Goal: Task Accomplishment & Management: Use online tool/utility

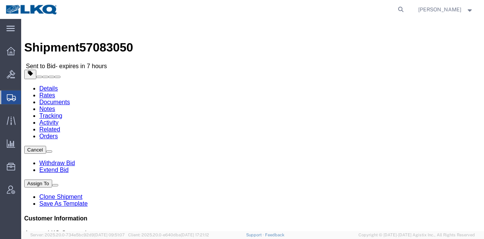
drag, startPoint x: 402, startPoint y: 10, endPoint x: 395, endPoint y: 14, distance: 7.8
click at [402, 10] on icon at bounding box center [401, 9] width 11 height 11
paste input "57085072"
type input "57085072"
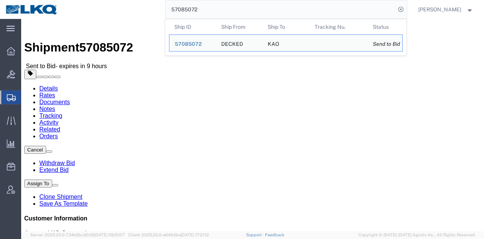
click link "Rates"
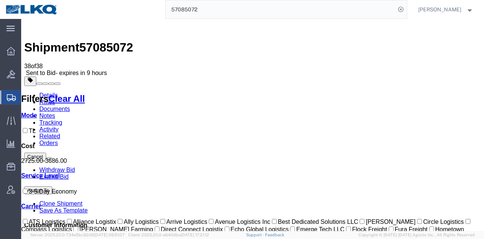
click at [55, 112] on link "Notes" at bounding box center [47, 115] width 16 height 6
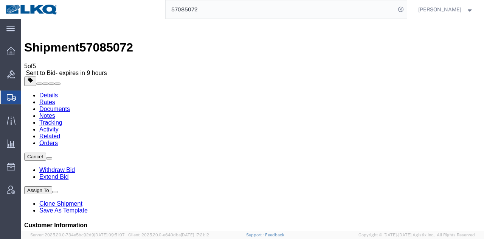
click at [273, 92] on ul "Details Rates Documents Notes Tracking Activity Related Orders" at bounding box center [252, 119] width 457 height 54
click at [124, 22] on div "Shipment 57085072 5 of 5 Sent to Bid - expires in 9 hours Details Rates Documen…" at bounding box center [252, 183] width 457 height 323
click at [126, 40] on span "57085072" at bounding box center [106, 47] width 54 height 14
copy span "57085072"
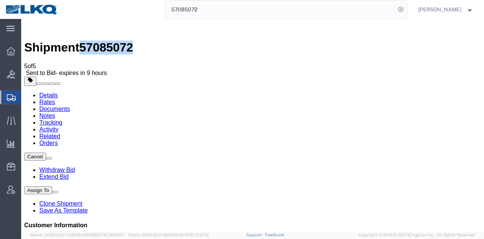
click at [52, 92] on link "Details" at bounding box center [48, 95] width 19 height 6
click span "57085072"
click link "Notes"
click at [55, 99] on link "Rates" at bounding box center [47, 102] width 16 height 6
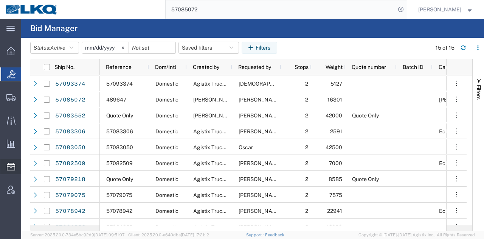
click at [0, 0] on span "Location Appointment" at bounding box center [0, 0] width 0 height 0
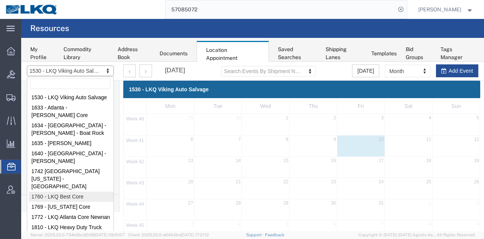
select select "27634"
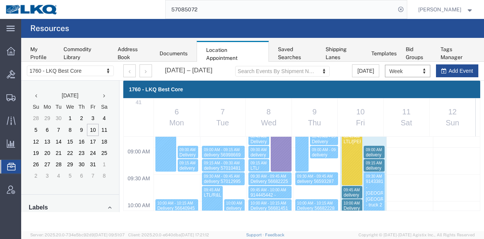
scroll to position [510, 0]
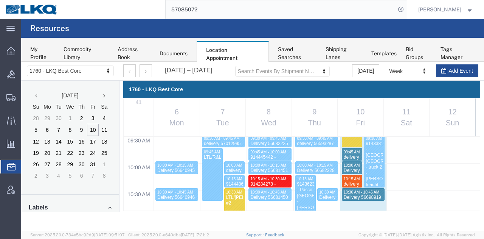
click at [374, 160] on div "914338136 - Lavonia, GA - truck 2 - Rudolph freight" at bounding box center [374, 164] width 18 height 47
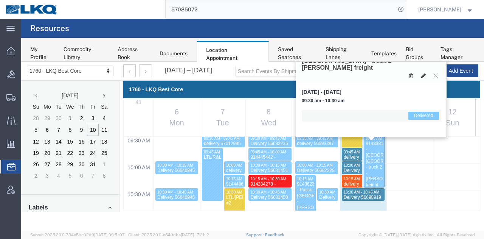
click at [423, 73] on icon at bounding box center [423, 75] width 5 height 5
select select "1"
select select "40"
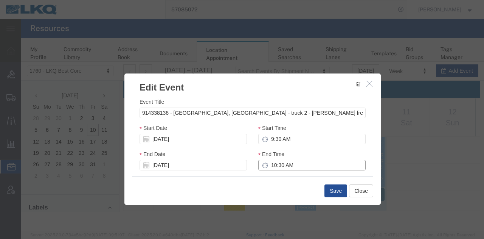
click at [300, 168] on input "10:30 AM" at bounding box center [311, 165] width 107 height 11
type input "9:45 AM"
click at [337, 191] on button "Save" at bounding box center [335, 190] width 23 height 13
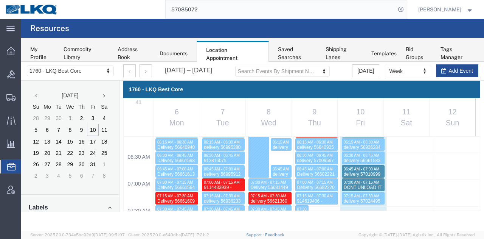
scroll to position [321, 0]
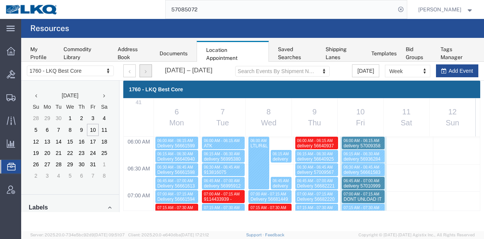
click at [146, 73] on icon "button" at bounding box center [146, 71] width 2 height 5
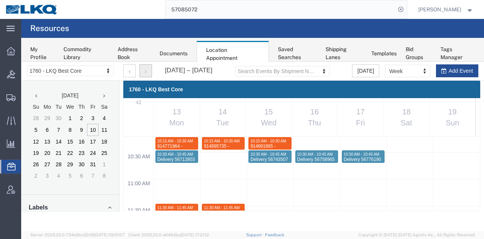
scroll to position [624, 0]
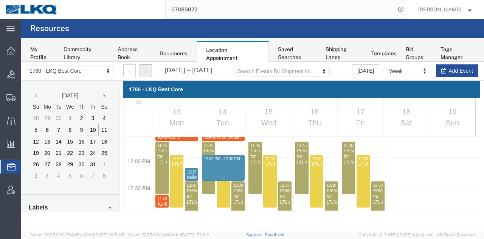
click at [236, 167] on div "12:00 AM 12:30 AM 01:00 AM 01:30 AM 02:00 AM 02:30 AM 03:00 AM 03:30 AM 04:00 A…" at bounding box center [302, 157] width 356 height 1288
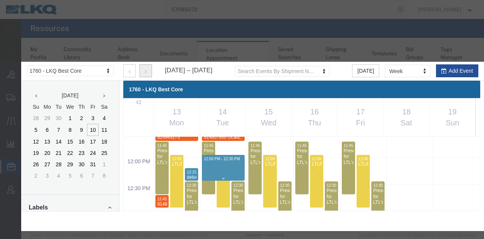
select select "1"
select select
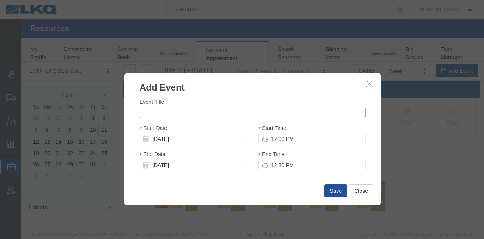
click at [197, 109] on input "Event Title" at bounding box center [253, 112] width 226 height 11
paste input "914976678"
type input "914976678"
click at [315, 138] on input "12:00 PM" at bounding box center [311, 139] width 107 height 11
type input "12:15 PM"
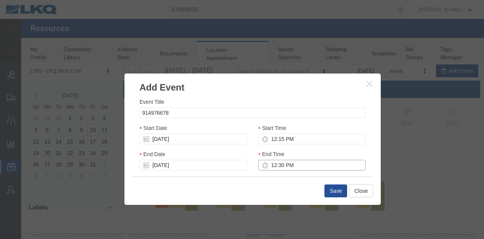
click at [284, 163] on input "12:30 PM" at bounding box center [311, 165] width 107 height 11
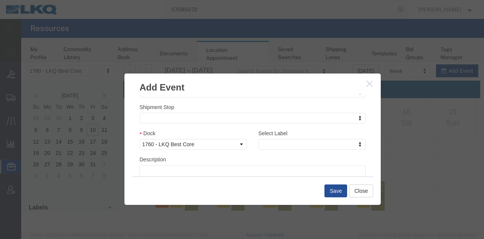
scroll to position [113, 0]
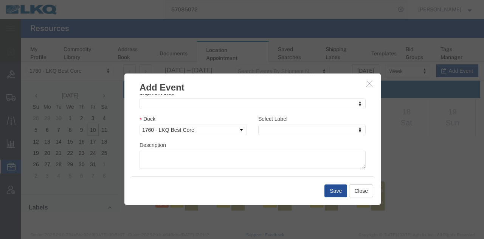
type input "12:30 PM"
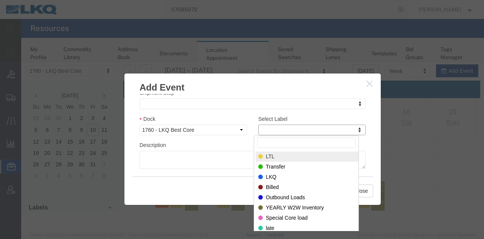
type input "m"
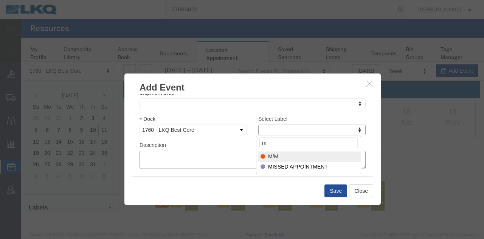
select select "24"
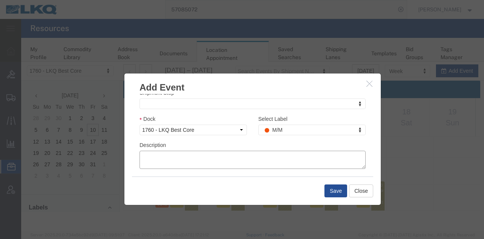
paste textarea "914976678"
type textarea "914976678"
click at [338, 189] on button "Save" at bounding box center [335, 190] width 23 height 13
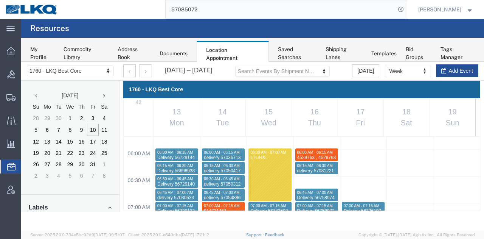
scroll to position [321, 0]
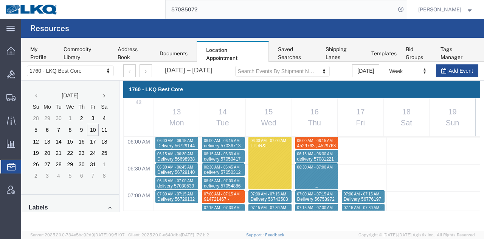
select select "1"
select select
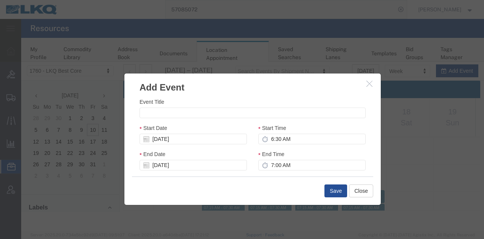
click at [251, 108] on div "Event Title" at bounding box center [253, 108] width 226 height 20
click at [253, 109] on input "Event Title" at bounding box center [253, 112] width 226 height 11
paste input "914976678"
type input "914976678"
click at [312, 164] on input "7:00 AM" at bounding box center [311, 165] width 107 height 11
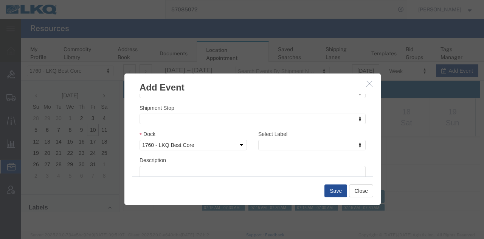
scroll to position [113, 0]
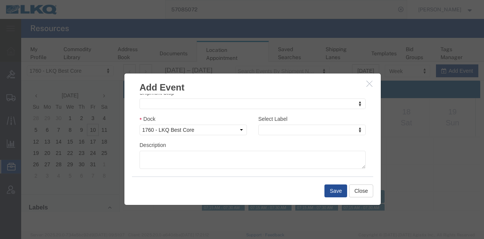
type input "6:45 AM"
click at [261, 124] on div "Select Label Select Label Select Label LTL Transfer LKQ Billed Outbound Loads Y…" at bounding box center [311, 125] width 107 height 20
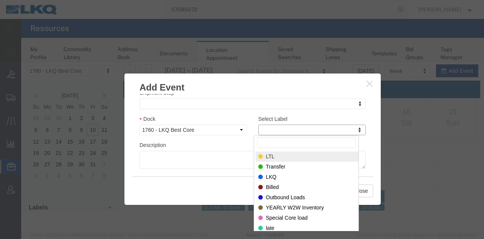
type input "m"
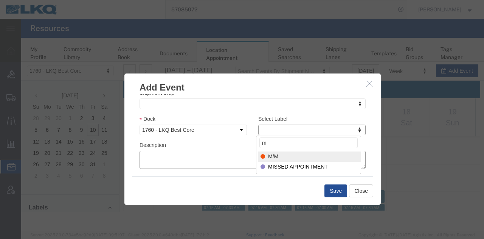
select select "24"
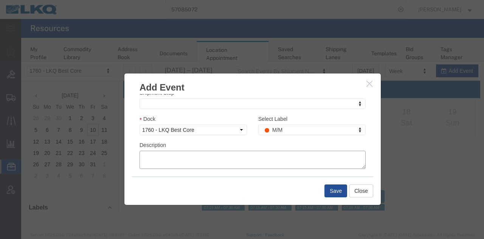
paste textarea "914976678"
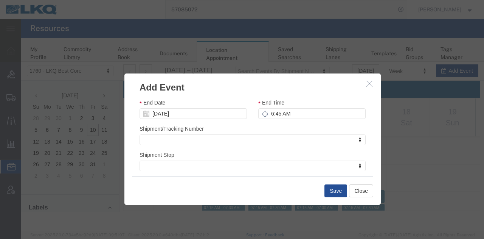
scroll to position [38, 0]
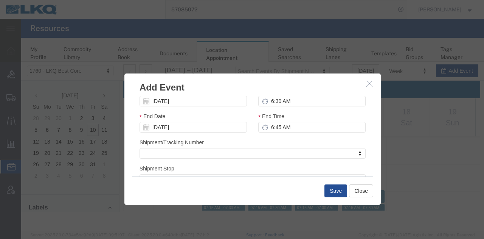
type textarea "914976678"
click at [329, 190] on button "Save" at bounding box center [335, 190] width 23 height 13
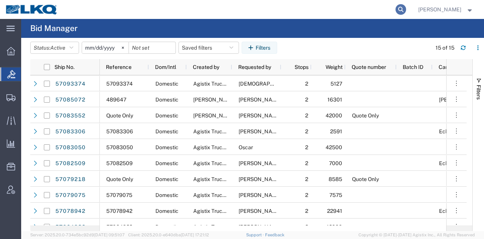
click at [401, 9] on icon at bounding box center [401, 9] width 11 height 11
paste input "57050312"
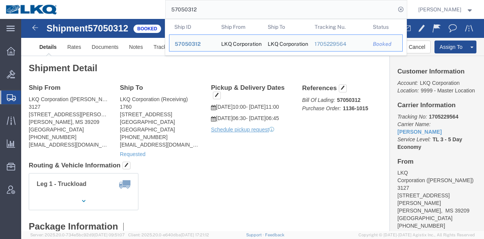
click h2 "Shipment Detail"
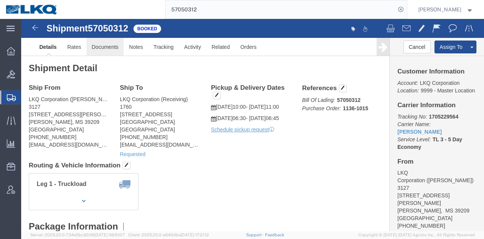
click link "Documents"
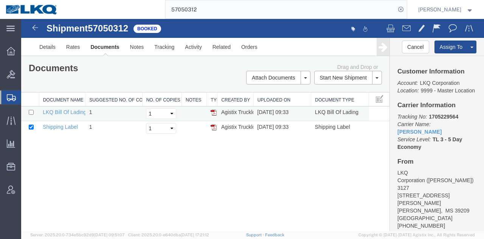
click at [213, 112] on img at bounding box center [214, 112] width 6 height 6
click at [296, 16] on input "57050312" at bounding box center [281, 9] width 230 height 18
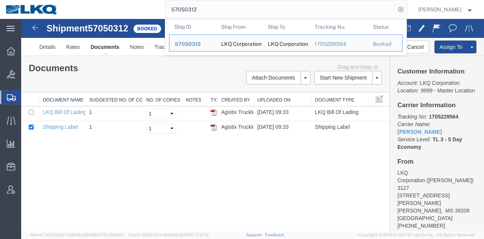
paste input "669892"
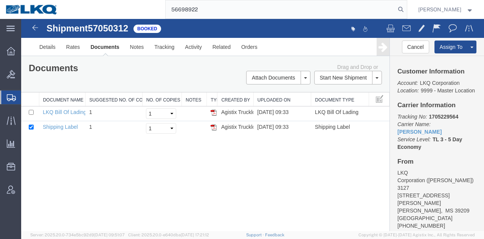
type input "56698922"
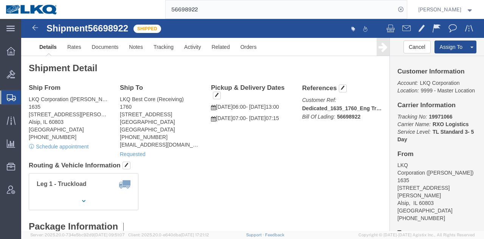
click div "Leg 1 - Truckload Number of trucks: 1"
click h4 "Routing & Vehicle Information"
